Goal: Task Accomplishment & Management: Use online tool/utility

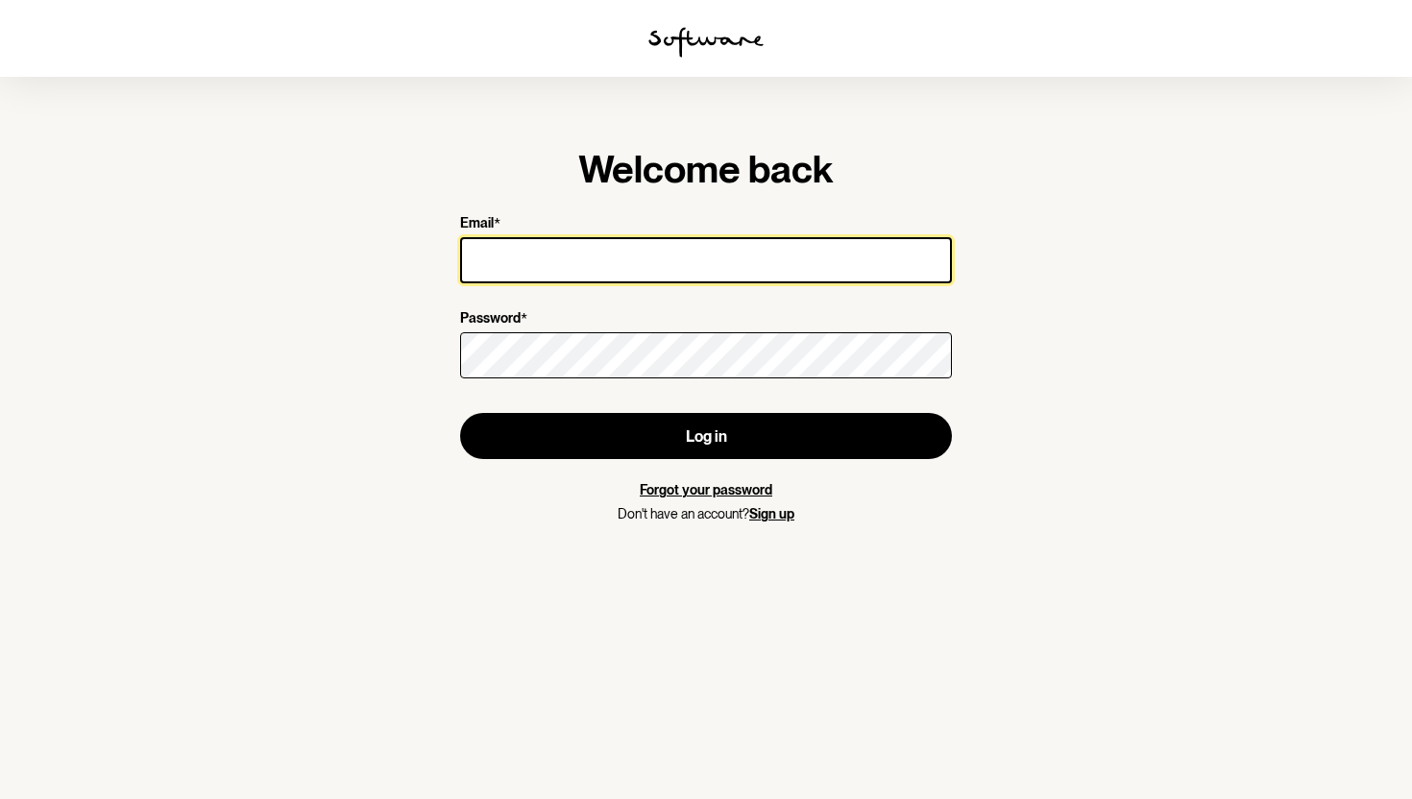
click at [615, 238] on input "Email *" at bounding box center [706, 260] width 492 height 46
type input "[EMAIL_ADDRESS][DOMAIN_NAME]"
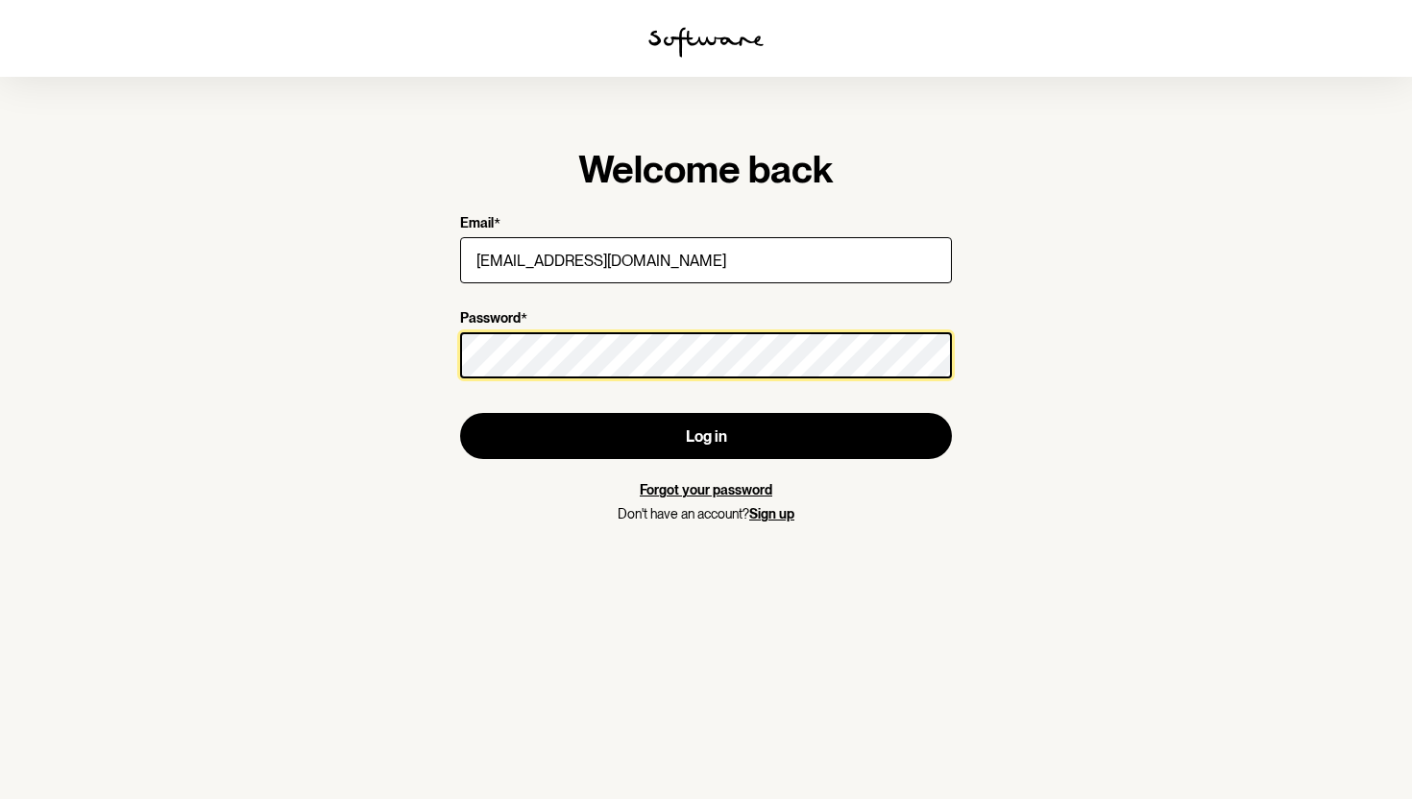
click at [460, 413] on button "Log in" at bounding box center [706, 436] width 492 height 46
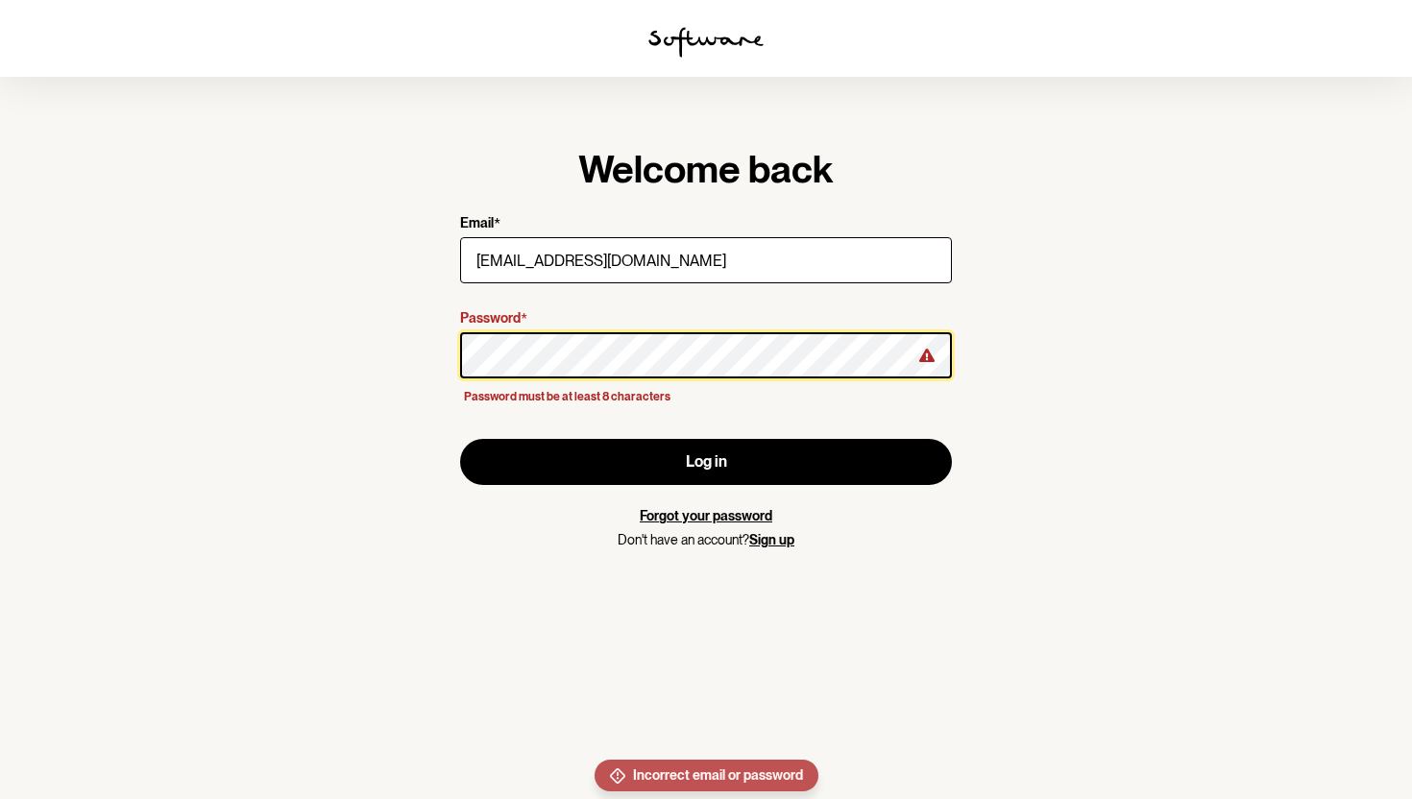
click at [460, 439] on button "Log in" at bounding box center [706, 462] width 492 height 46
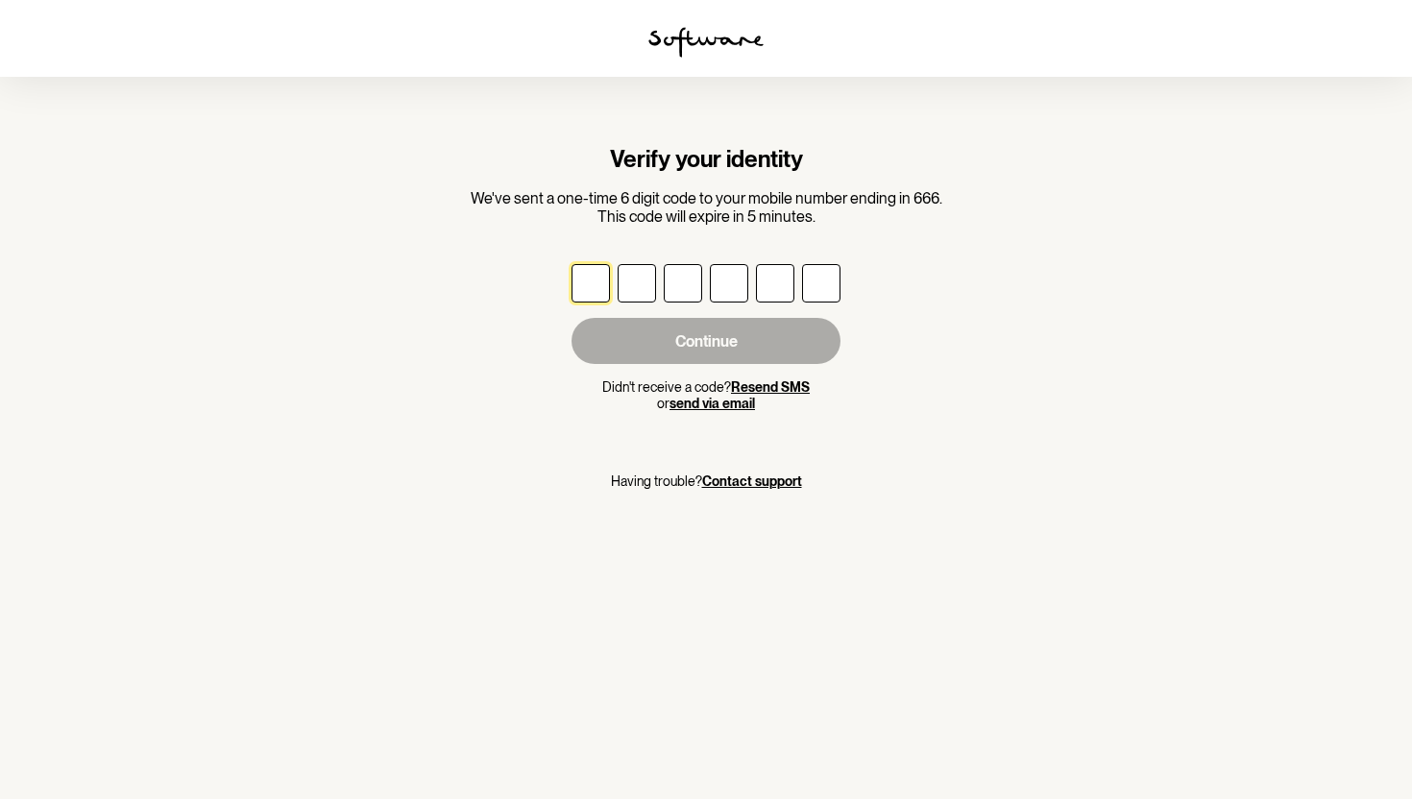
click at [590, 276] on input "text" at bounding box center [590, 283] width 38 height 38
type input "8"
type input "4"
type input "1"
type input "3"
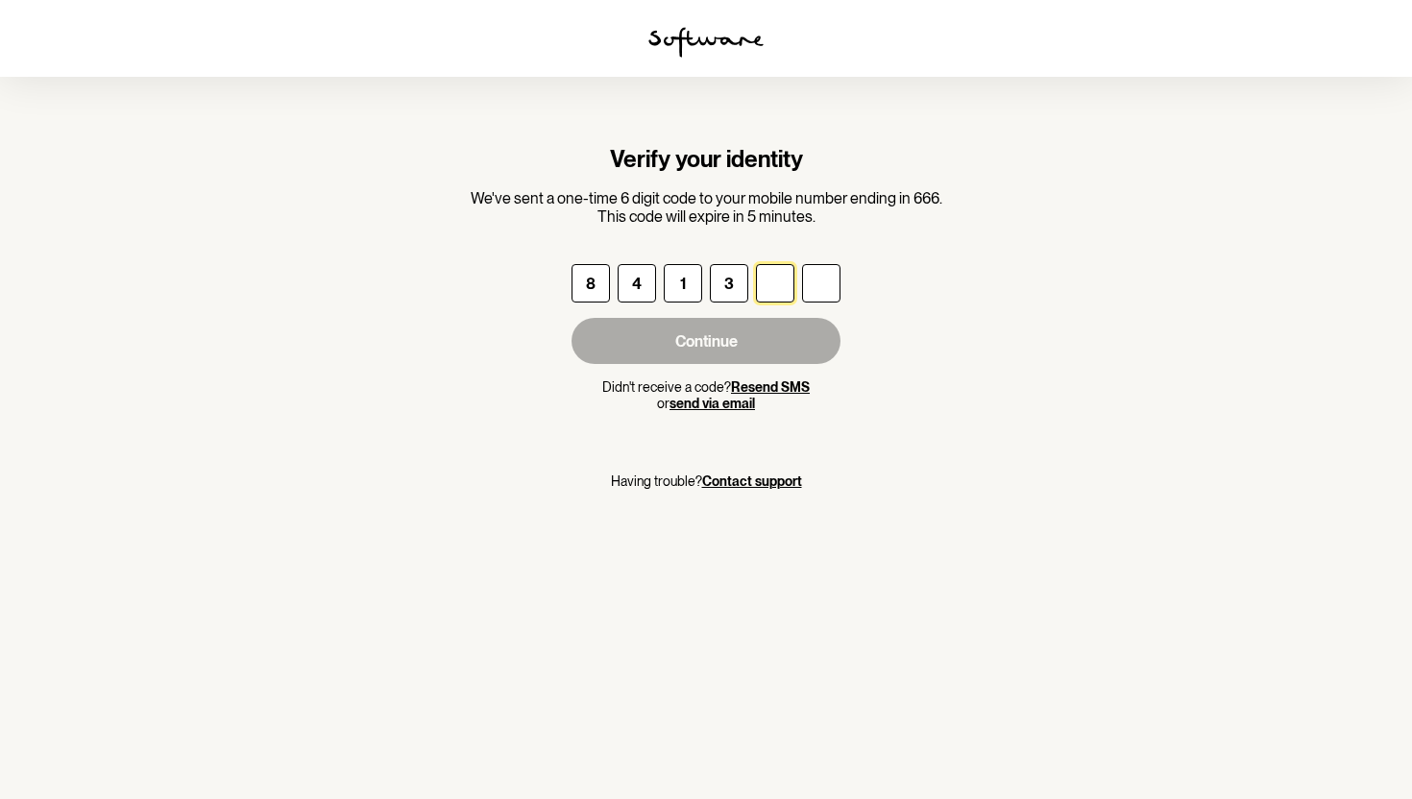
type input "7"
type input "6"
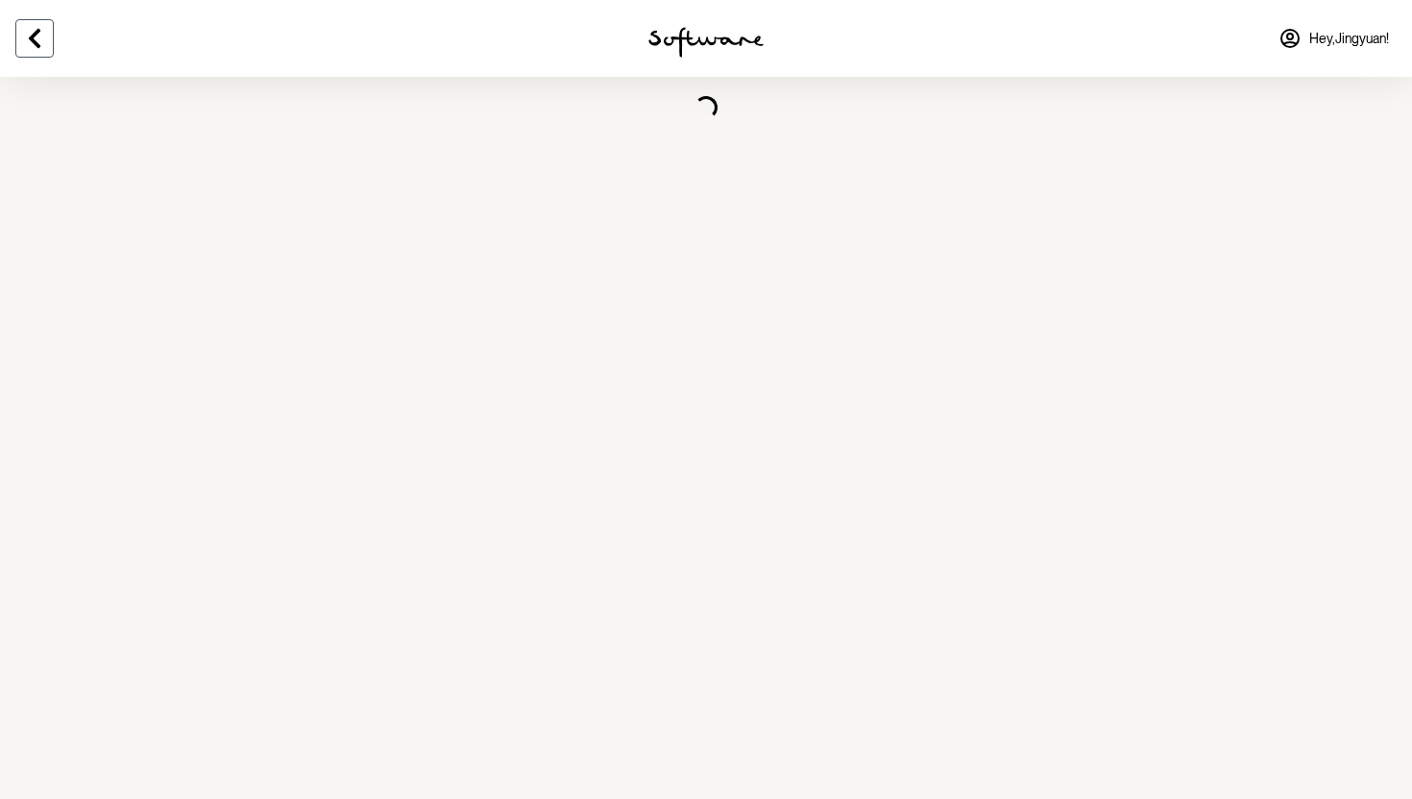
click at [36, 35] on icon at bounding box center [35, 38] width 12 height 19
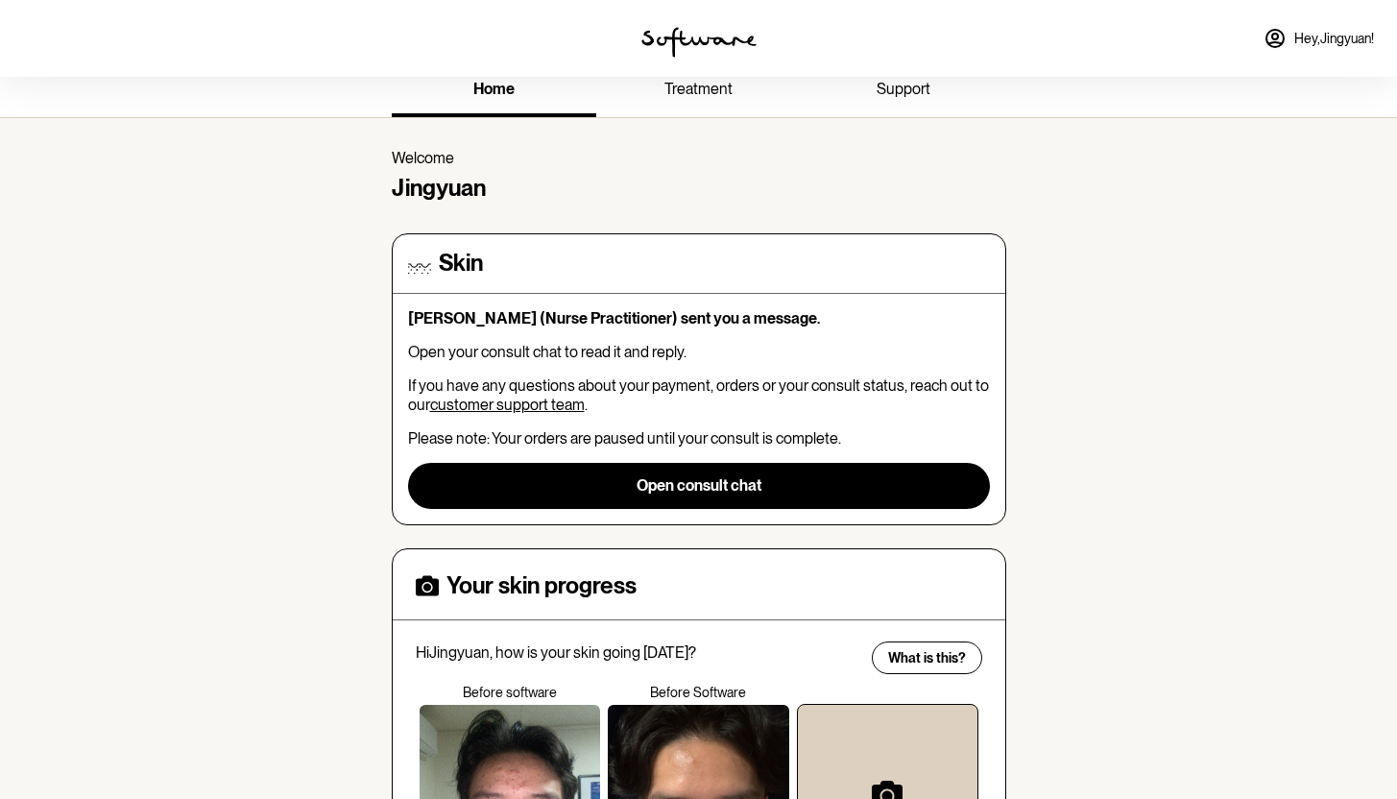
scroll to position [17, 0]
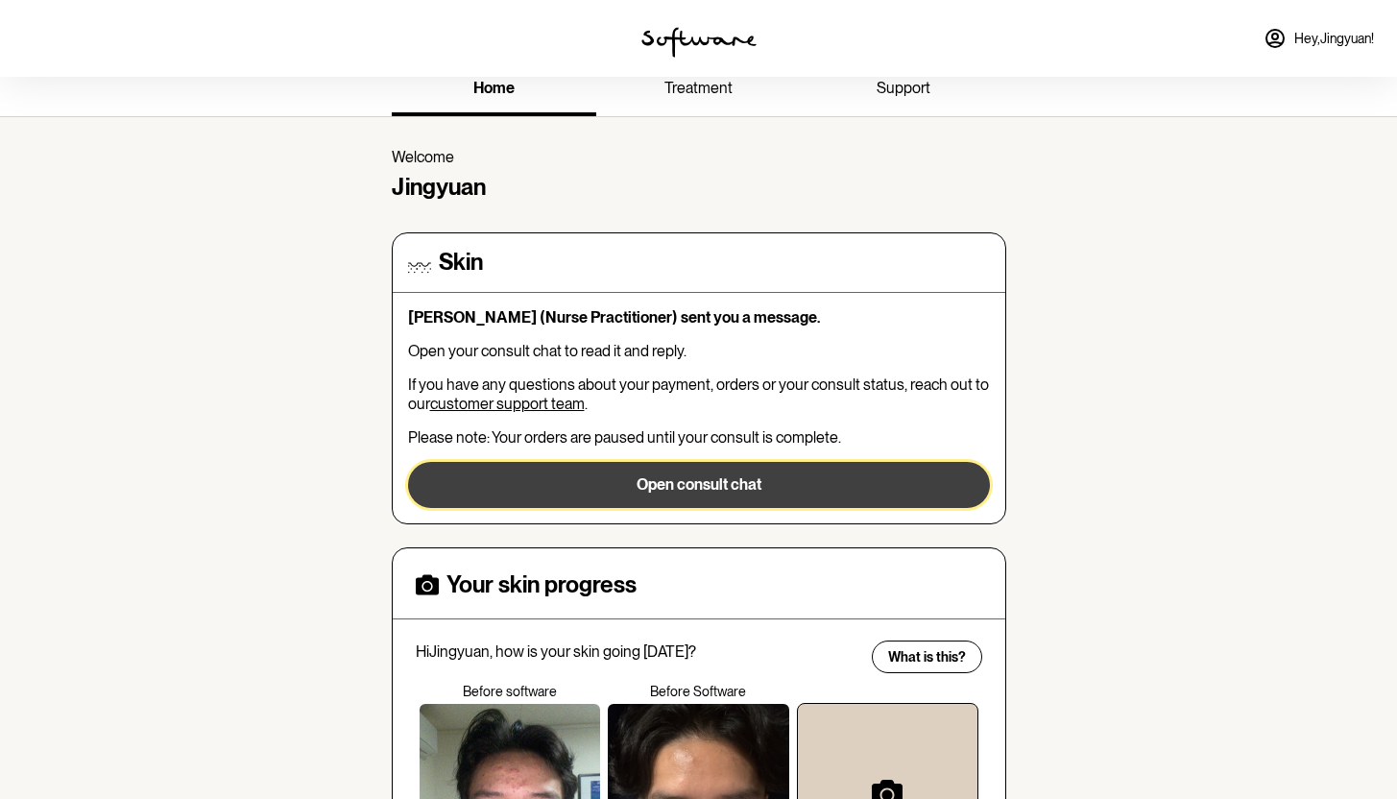
click at [663, 465] on button "Open consult chat" at bounding box center [699, 485] width 582 height 46
